Goal: Information Seeking & Learning: Check status

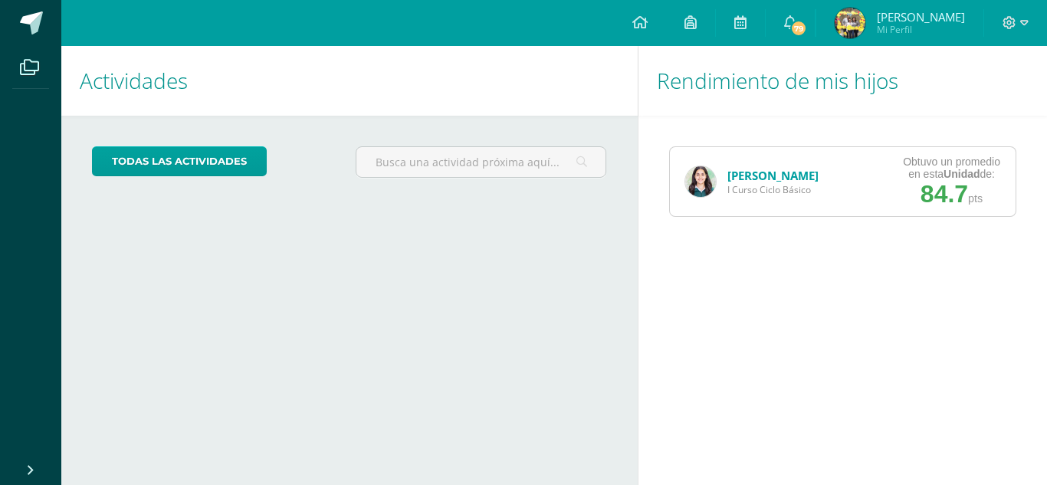
click at [703, 179] on img at bounding box center [700, 181] width 31 height 31
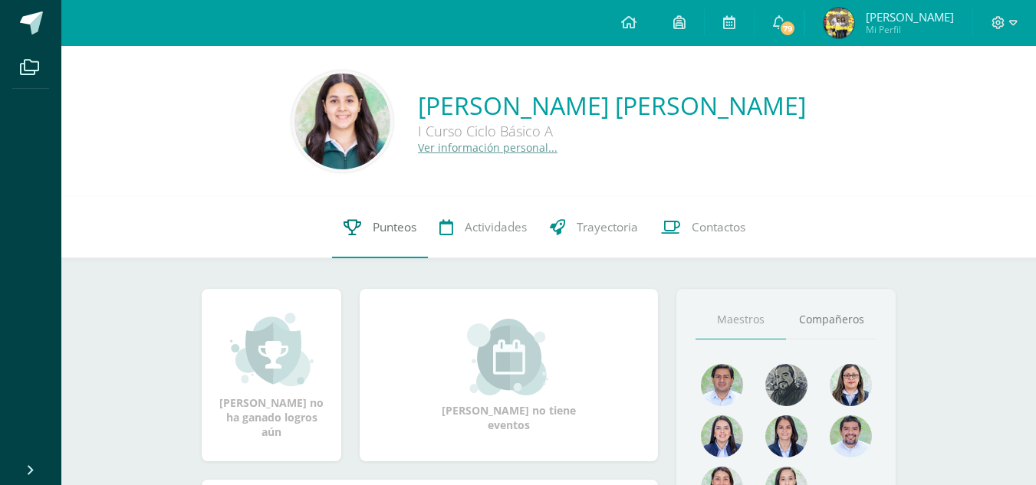
click at [374, 232] on span "Punteos" at bounding box center [395, 227] width 44 height 16
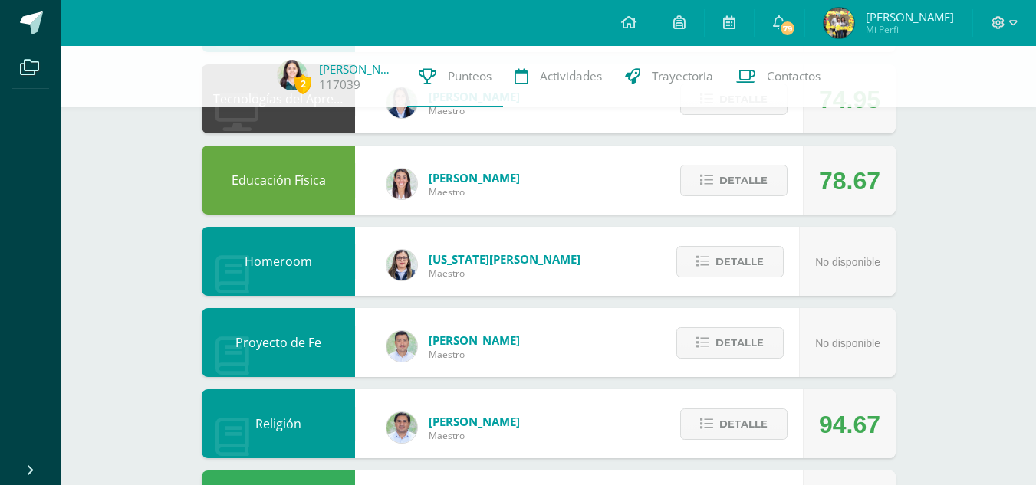
scroll to position [584, 0]
